Goal: Communication & Community: Answer question/provide support

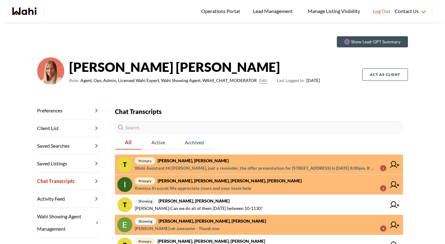
scroll to position [12, 0]
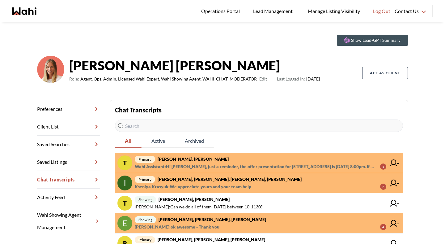
click at [223, 168] on span "Wahi Assistant : Hi Tanya, just a reminder, the offer presentation for 41 Harve…" at bounding box center [255, 166] width 240 height 7
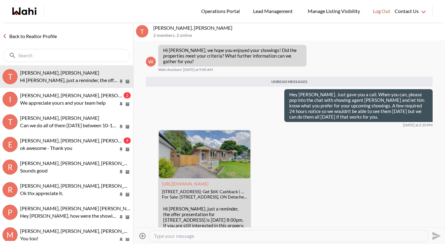
scroll to position [736, 0]
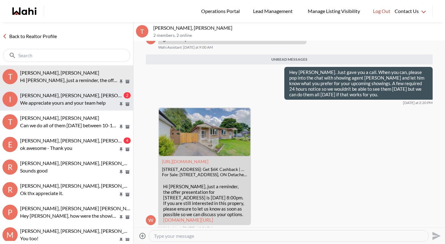
click at [74, 101] on p "We appreciate yours and your team help" at bounding box center [69, 102] width 98 height 7
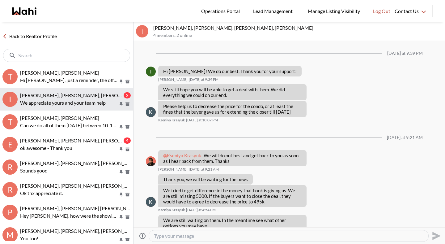
scroll to position [457, 0]
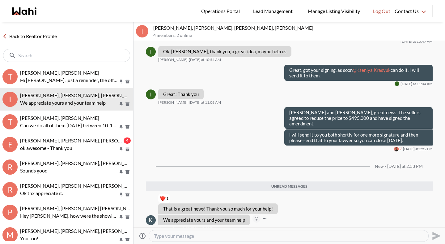
click at [255, 216] on icon "Open Reaction Selector" at bounding box center [257, 218] width 4 height 4
click at [284, 199] on button "Select Reaction: Heart" at bounding box center [288, 199] width 12 height 12
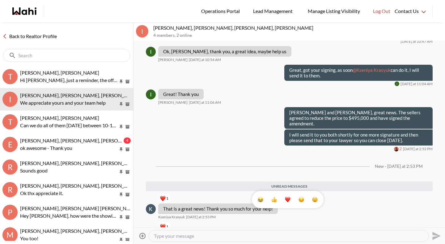
scroll to position [475, 0]
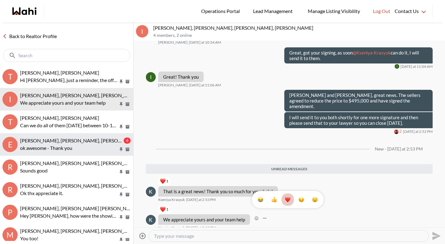
click at [68, 146] on p "ok awesome - Thank you" at bounding box center [69, 147] width 98 height 7
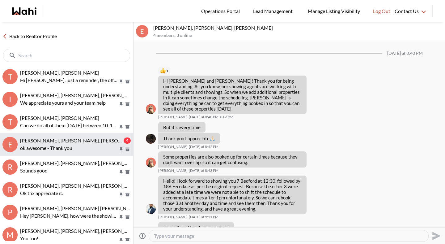
scroll to position [582, 0]
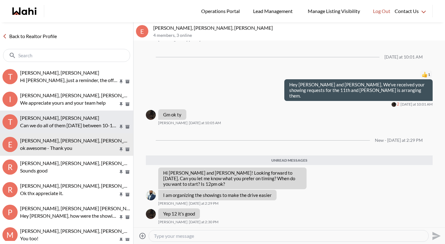
click at [68, 132] on button "T Tanya Fita, Rohit, Michelle Can we do all of them tomorrow between 10-1130?" at bounding box center [66, 121] width 133 height 23
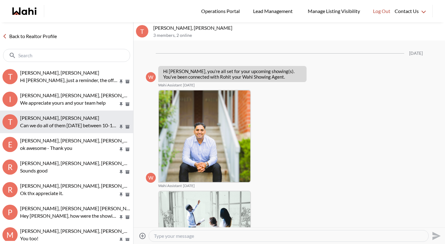
scroll to position [850, 0]
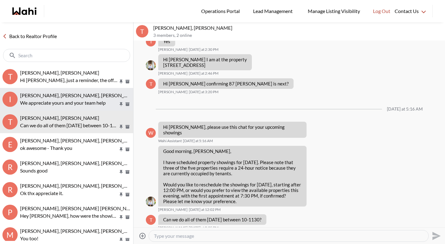
click at [37, 95] on span "[PERSON_NAME], [PERSON_NAME], [PERSON_NAME], [PERSON_NAME]" at bounding box center [100, 95] width 160 height 6
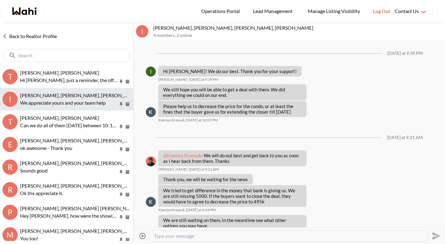
scroll to position [435, 0]
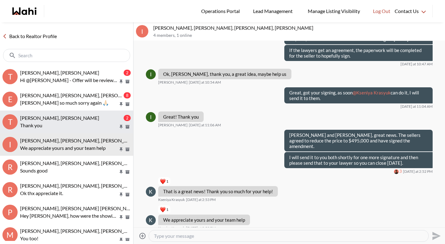
click at [72, 115] on span "[PERSON_NAME], [PERSON_NAME]" at bounding box center [59, 118] width 79 height 6
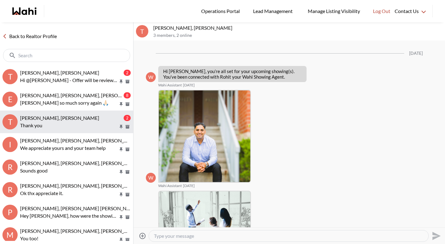
scroll to position [936, 0]
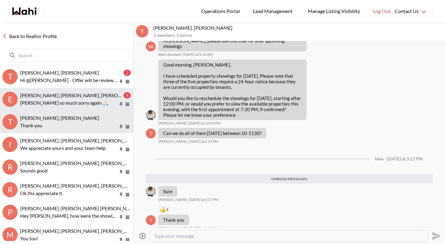
click at [72, 106] on button "E [PERSON_NAME], [PERSON_NAME], [PERSON_NAME] 8 Ty so much sorry again 🙏🏻" at bounding box center [66, 99] width 133 height 23
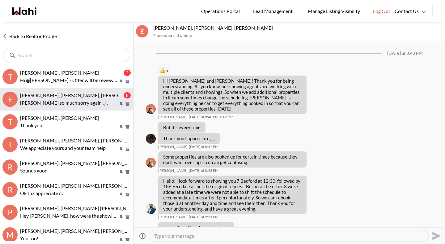
scroll to position [768, 0]
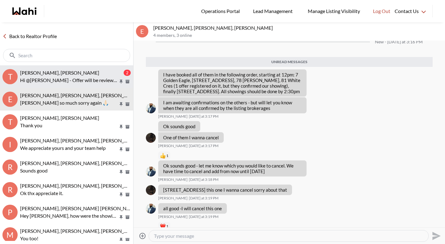
click at [69, 83] on button "T [PERSON_NAME], [PERSON_NAME] 2 Hi @[PERSON_NAME] - Offer will be reviewed [DA…" at bounding box center [66, 76] width 133 height 23
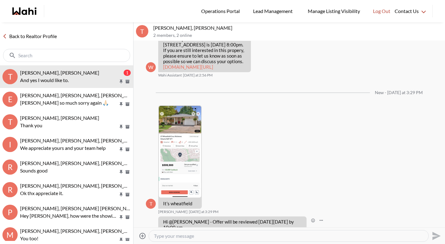
scroll to position [893, 0]
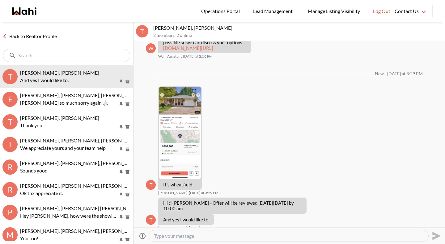
click at [170, 236] on textarea "Type your message" at bounding box center [289, 235] width 270 height 6
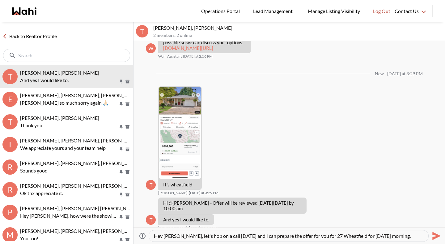
type textarea "Hey [PERSON_NAME], let's hop on a call [DATE] and I can prepare the offer for y…"
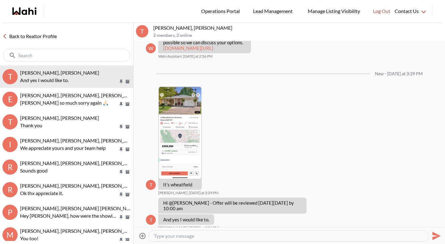
scroll to position [916, 0]
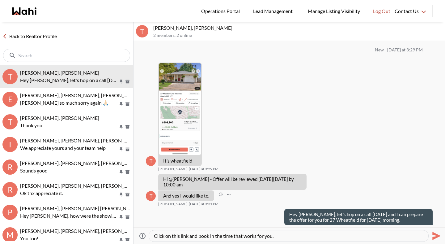
type textarea "Click on this link and book in the time that works for you."
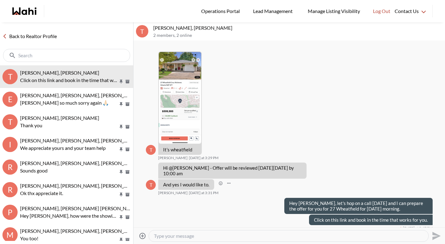
paste textarea "[URL][DOMAIN_NAME][PERSON_NAME]"
type textarea "[URL][DOMAIN_NAME][PERSON_NAME]"
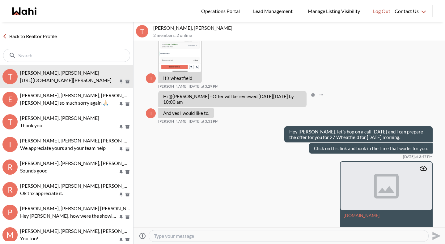
scroll to position [1020, 0]
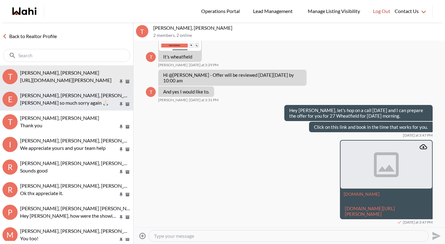
click at [93, 102] on p "[PERSON_NAME] so much sorry again 🙏🏻" at bounding box center [69, 102] width 98 height 7
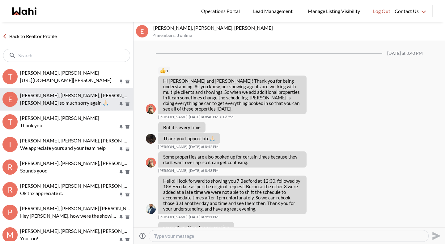
scroll to position [721, 0]
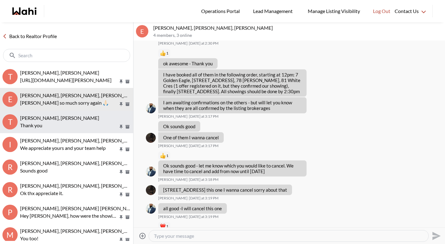
click at [78, 123] on p "Thank you" at bounding box center [69, 124] width 98 height 7
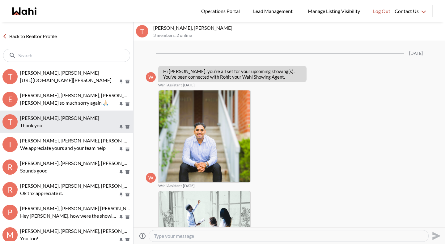
scroll to position [896, 0]
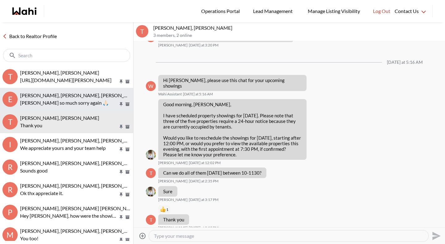
click at [77, 103] on p "[PERSON_NAME] so much sorry again 🙏🏻" at bounding box center [69, 102] width 98 height 7
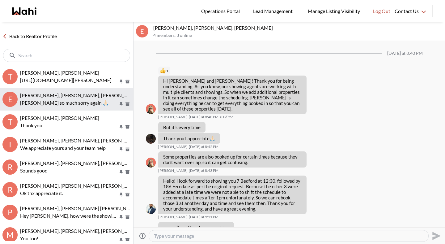
scroll to position [721, 0]
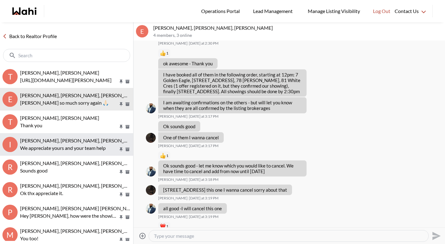
click at [67, 150] on p "We appreciate yours and your team help" at bounding box center [69, 147] width 98 height 7
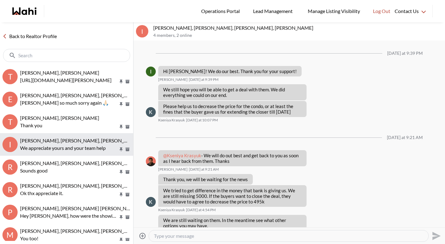
scroll to position [435, 0]
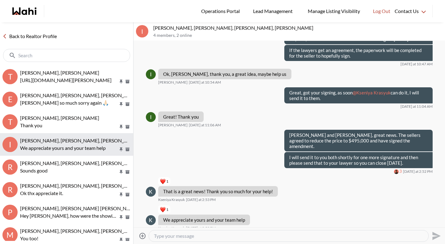
click at [69, 140] on span "[PERSON_NAME], [PERSON_NAME], [PERSON_NAME], [PERSON_NAME]" at bounding box center [100, 140] width 160 height 6
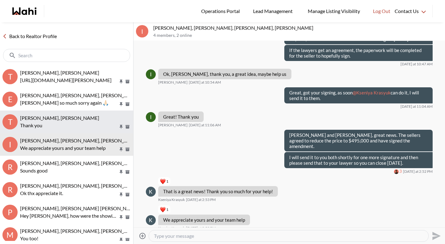
click at [71, 121] on p "Thank you" at bounding box center [69, 124] width 98 height 7
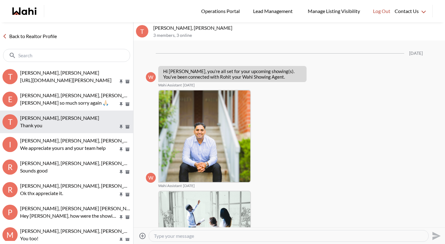
scroll to position [896, 0]
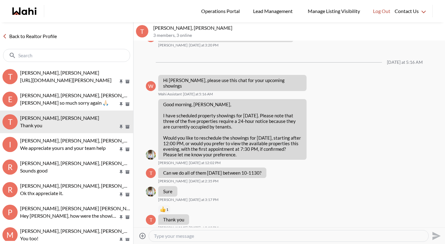
click at [36, 34] on link "Back to Realtor Profile" at bounding box center [29, 36] width 59 height 8
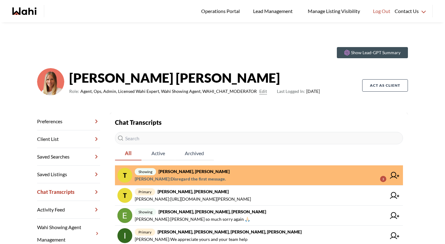
click at [183, 176] on span "[PERSON_NAME] : Disregard the first message." at bounding box center [180, 178] width 91 height 7
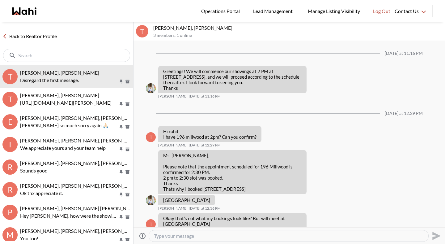
scroll to position [743, 0]
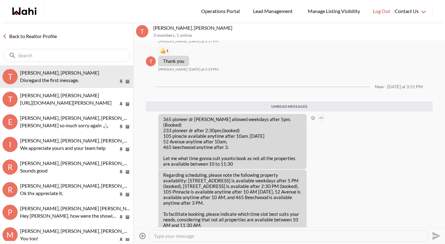
click at [322, 114] on button "Open Message Actions Menu" at bounding box center [321, 118] width 8 height 8
click at [330, 102] on button "Delete" at bounding box center [341, 96] width 49 height 11
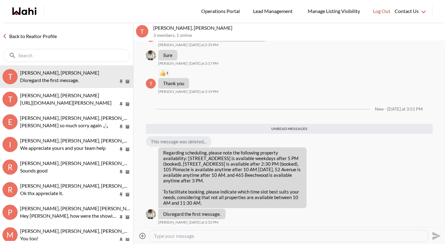
scroll to position [704, 0]
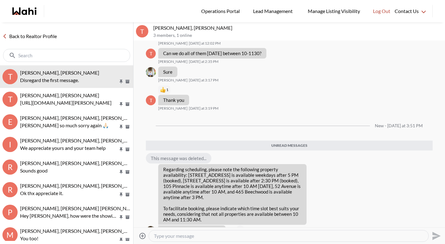
click at [240, 225] on button "Open Message Actions Menu" at bounding box center [240, 229] width 8 height 8
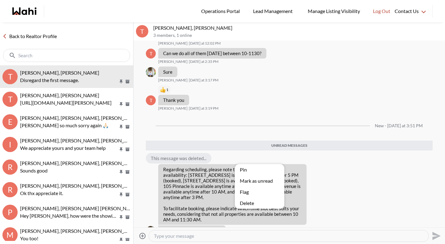
click at [250, 203] on button "Delete" at bounding box center [259, 202] width 49 height 11
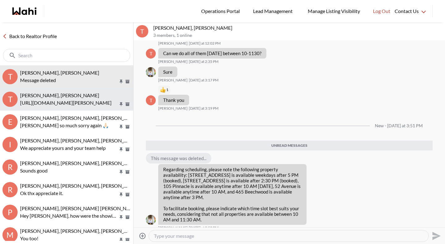
click at [58, 108] on button "T [PERSON_NAME], [PERSON_NAME] [URL][DOMAIN_NAME][PERSON_NAME]" at bounding box center [66, 99] width 133 height 23
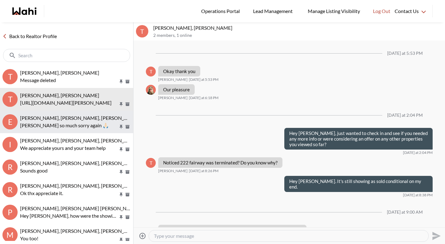
scroll to position [796, 0]
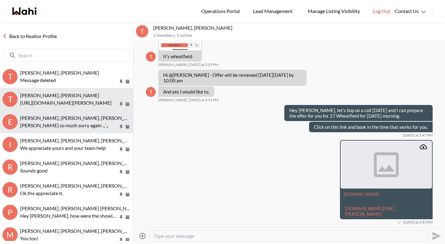
click at [58, 131] on button "E [PERSON_NAME], [PERSON_NAME], [PERSON_NAME] [PERSON_NAME] so much sorry again…" at bounding box center [66, 121] width 133 height 23
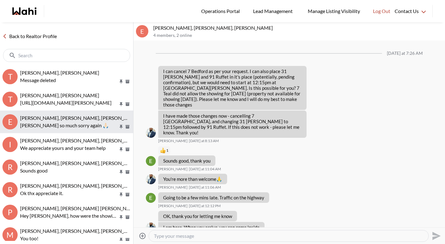
scroll to position [499, 0]
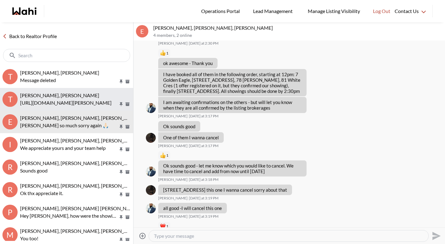
click at [58, 108] on button "T [PERSON_NAME], [PERSON_NAME] [URL][DOMAIN_NAME][PERSON_NAME]" at bounding box center [66, 99] width 133 height 23
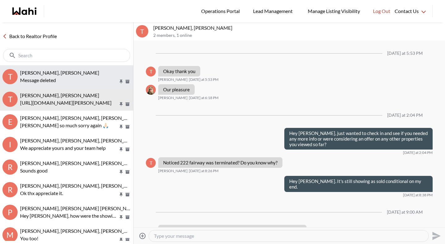
scroll to position [796, 0]
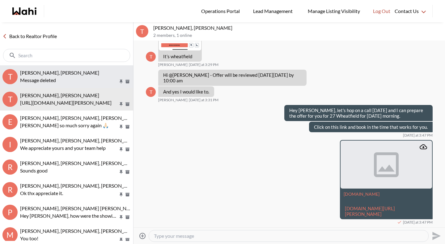
click at [61, 74] on span "[PERSON_NAME], [PERSON_NAME]" at bounding box center [59, 73] width 79 height 6
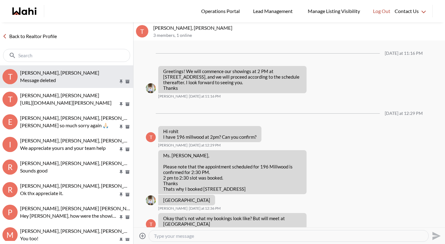
scroll to position [666, 0]
